Goal: Task Accomplishment & Management: Use online tool/utility

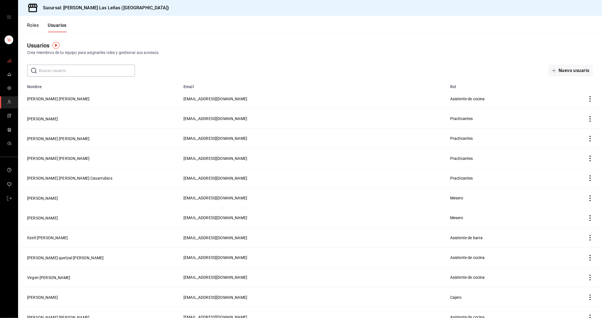
click at [6, 63] on link "mailbox folders" at bounding box center [9, 61] width 18 height 12
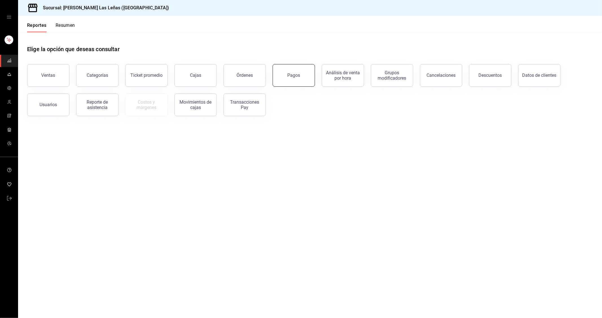
click at [289, 68] on button "Pagos" at bounding box center [293, 75] width 42 height 23
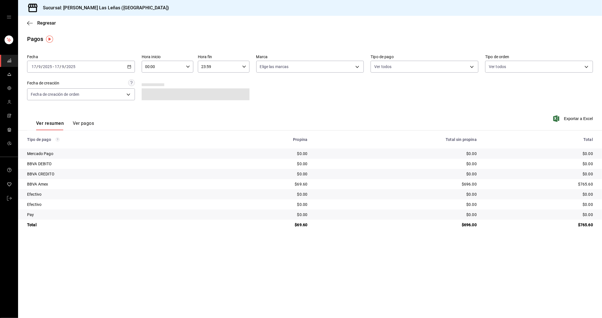
click at [131, 67] on icon "button" at bounding box center [129, 67] width 4 height 4
click at [56, 147] on span "Rango de fechas" at bounding box center [54, 147] width 44 height 6
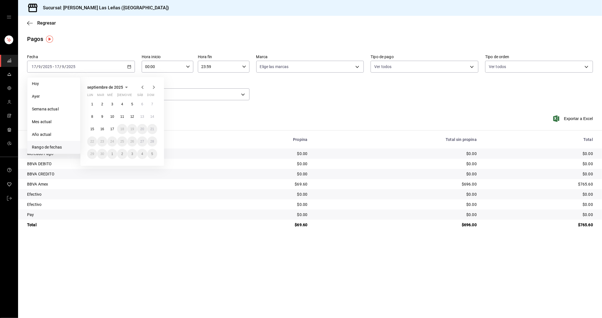
click at [133, 116] on abbr "12" at bounding box center [132, 117] width 4 height 4
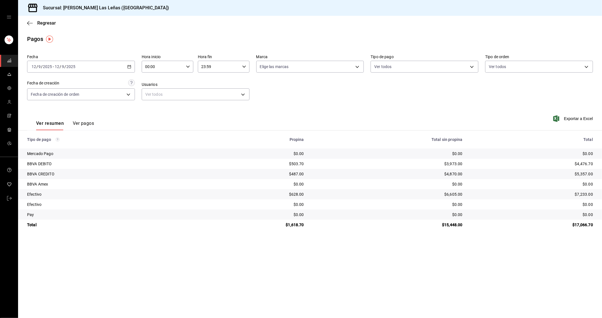
click at [80, 123] on button "Ver pagos" at bounding box center [83, 125] width 21 height 10
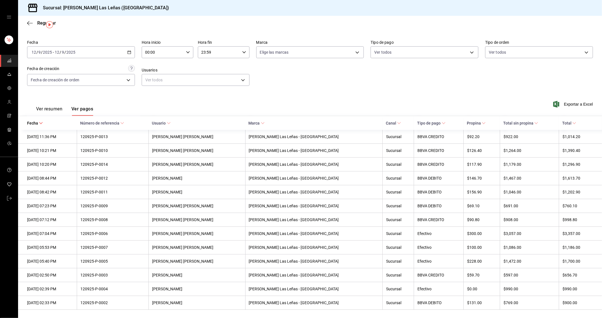
scroll to position [18, 0]
click at [567, 100] on span "Exportar a Excel" at bounding box center [573, 103] width 39 height 7
click at [417, 120] on span "Tipo de pago" at bounding box center [431, 122] width 28 height 5
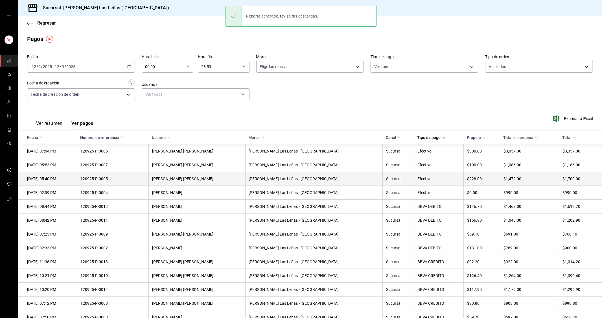
click at [235, 185] on th "[PERSON_NAME] [PERSON_NAME]" at bounding box center [196, 179] width 96 height 14
